Goal: Transaction & Acquisition: Purchase product/service

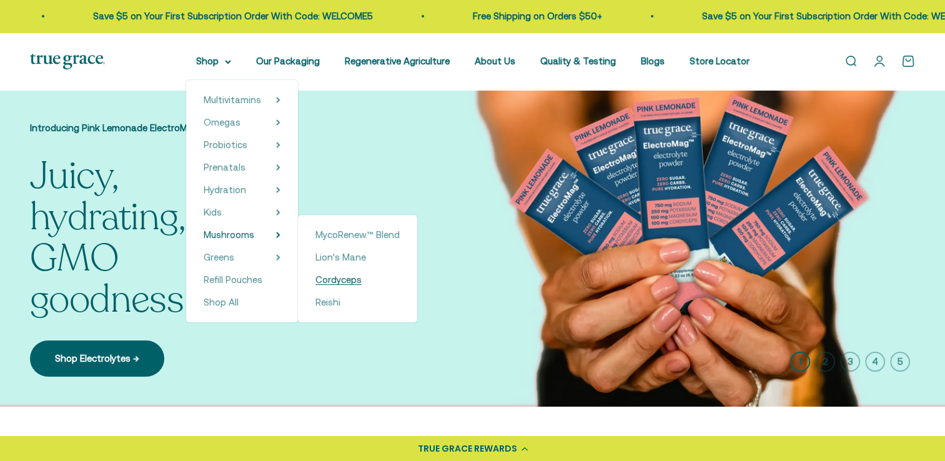
click at [339, 279] on span "Cordyceps" at bounding box center [338, 279] width 46 height 11
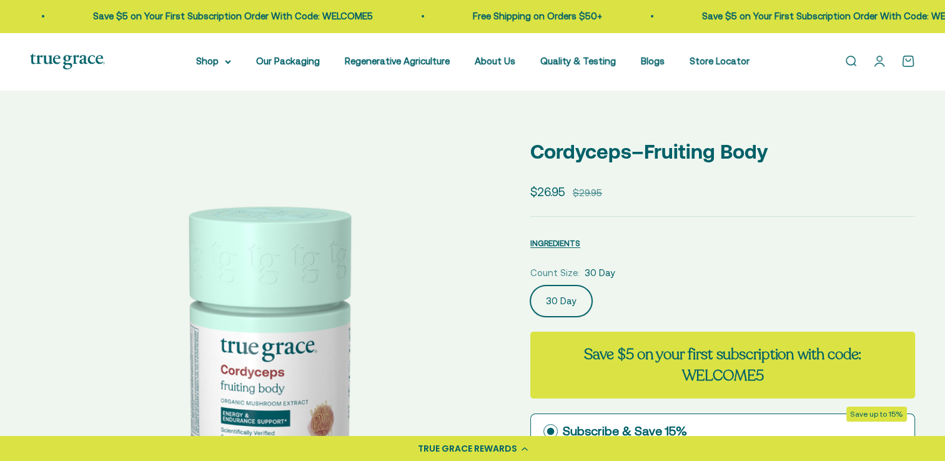
select select "3"
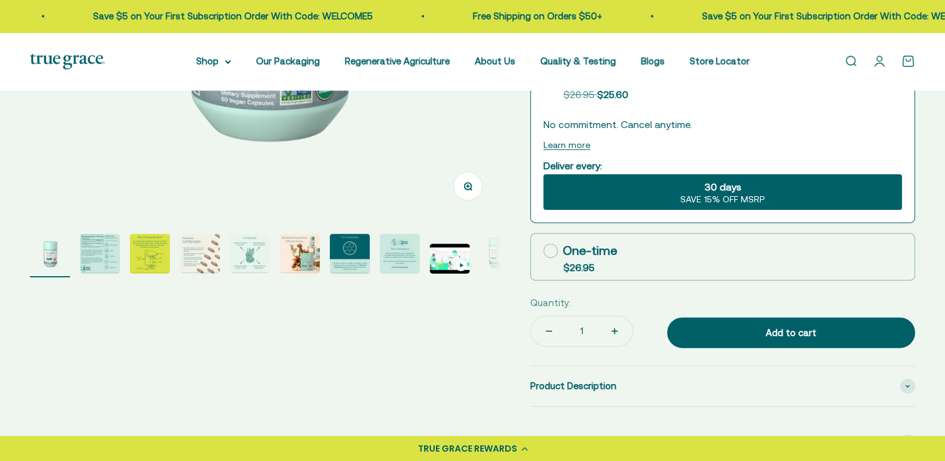
scroll to position [375, 0]
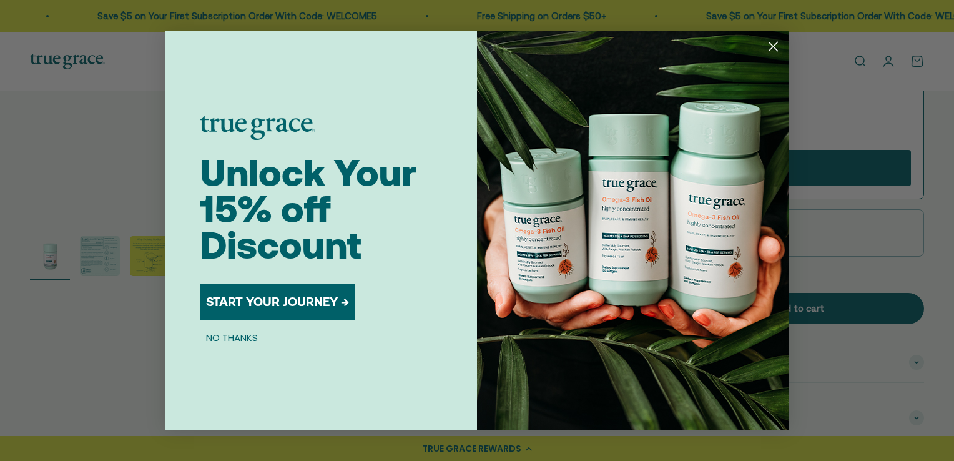
click at [776, 41] on circle "Close dialog" at bounding box center [773, 46] width 21 height 21
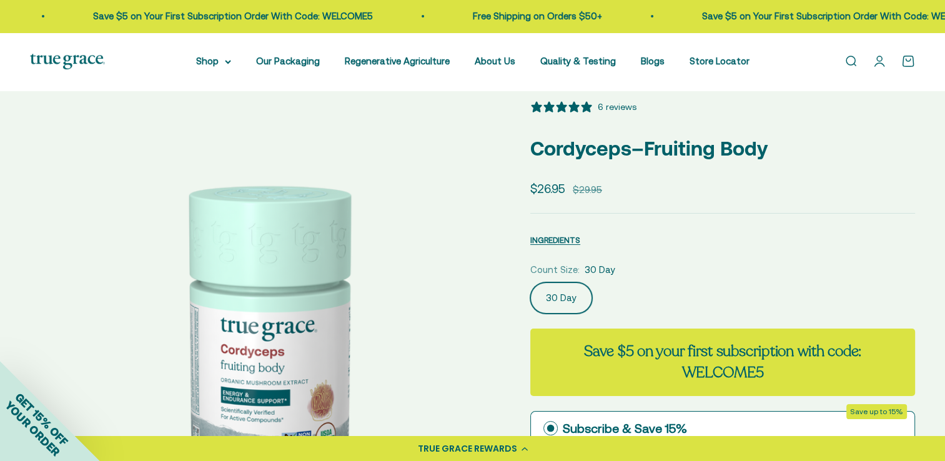
scroll to position [0, 0]
